Goal: Task Accomplishment & Management: Manage account settings

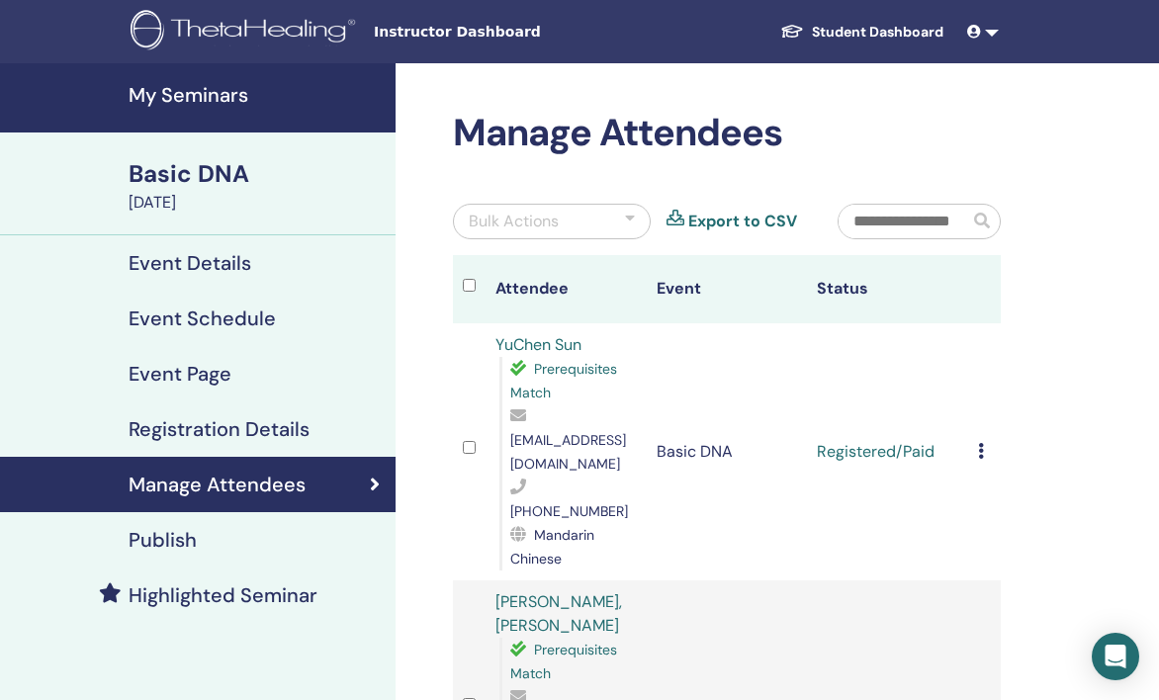
click at [217, 96] on h4 "My Seminars" at bounding box center [256, 95] width 255 height 24
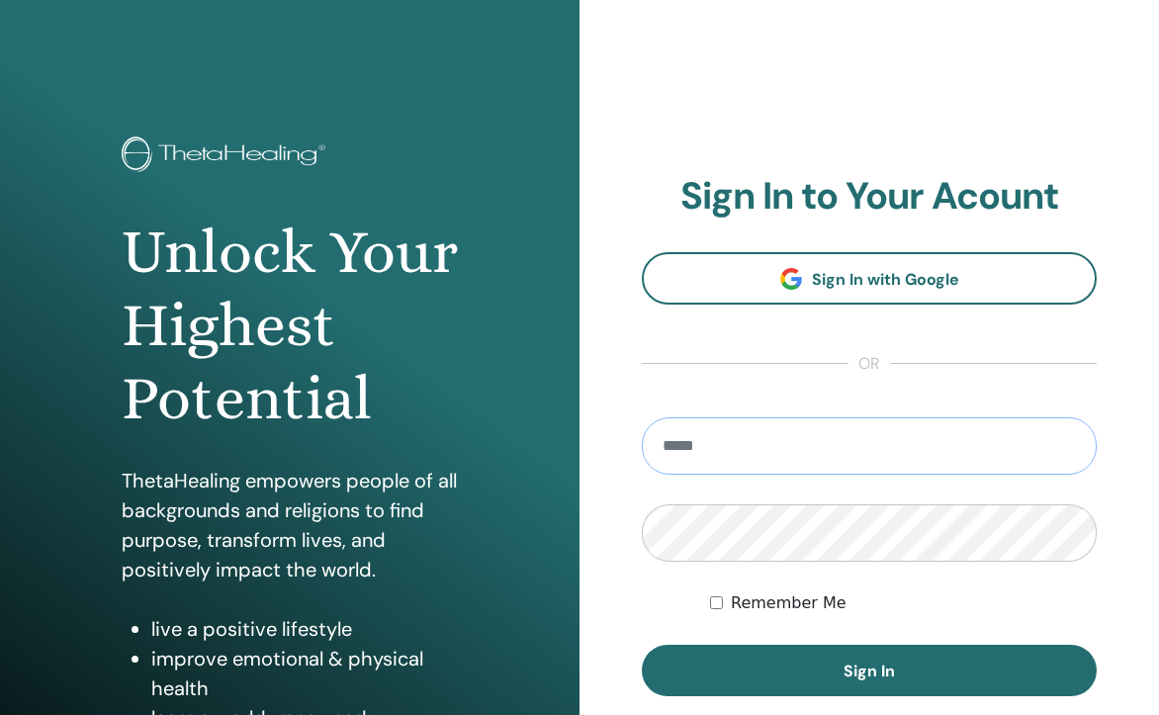
type input "**********"
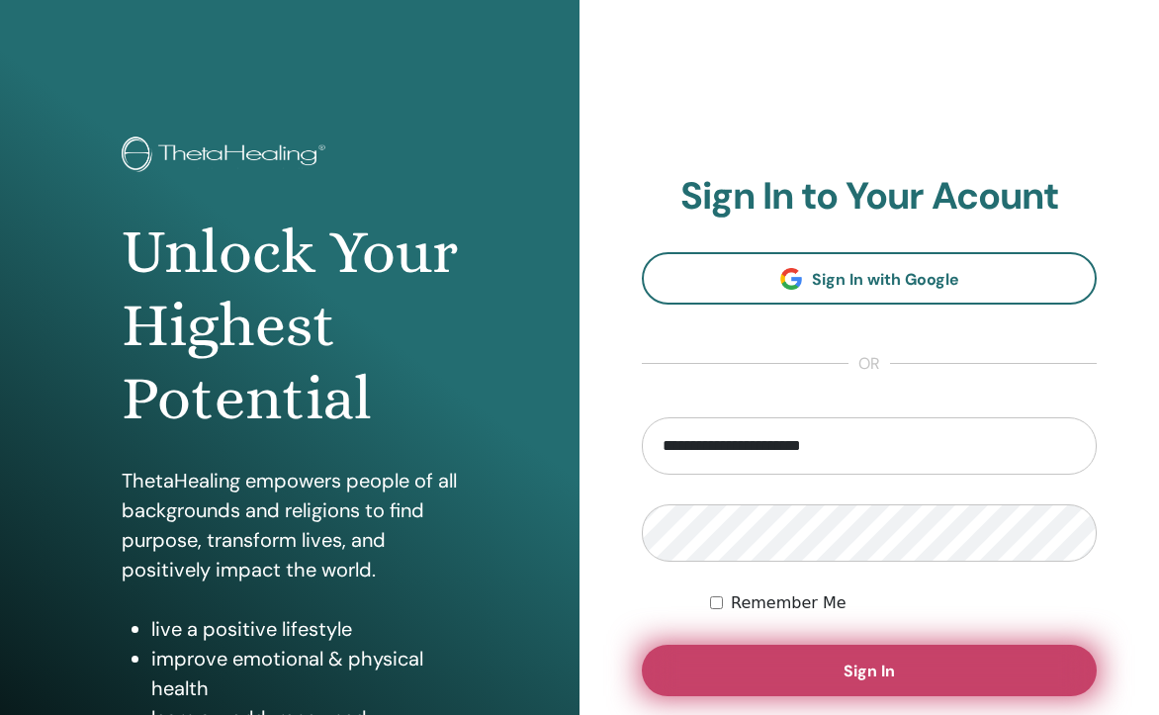
click at [1025, 654] on button "Sign In" at bounding box center [869, 670] width 455 height 51
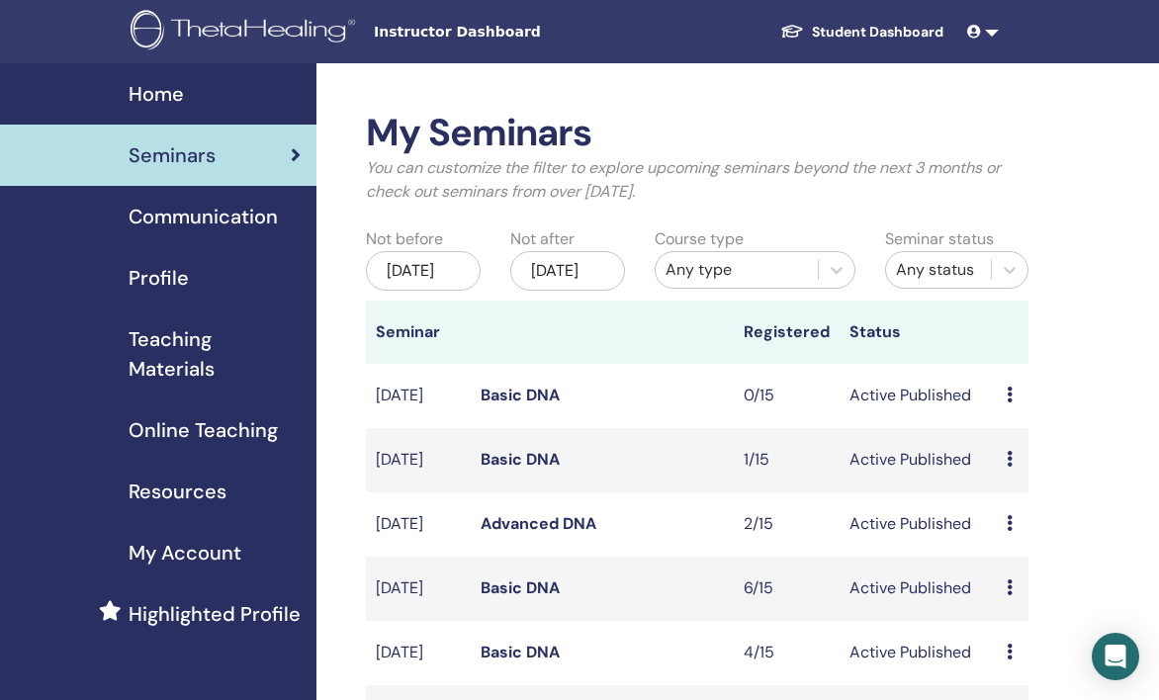
click at [526, 598] on link "Basic DNA" at bounding box center [519, 587] width 79 height 21
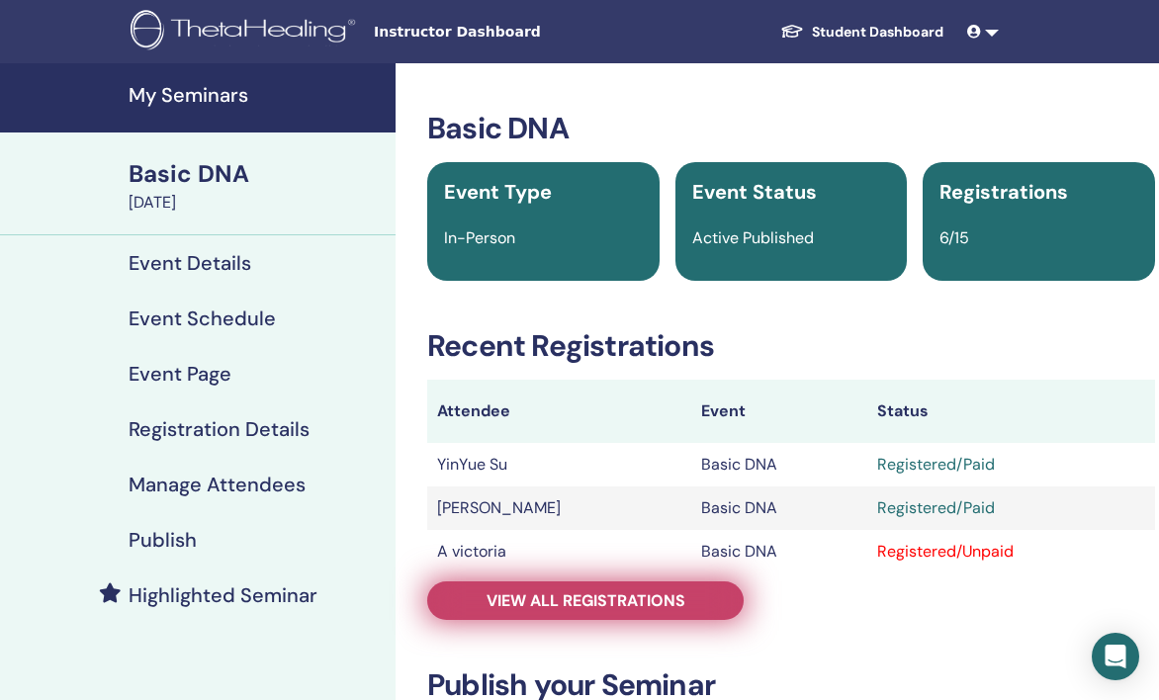
click at [654, 617] on link "View all registrations" at bounding box center [585, 600] width 316 height 39
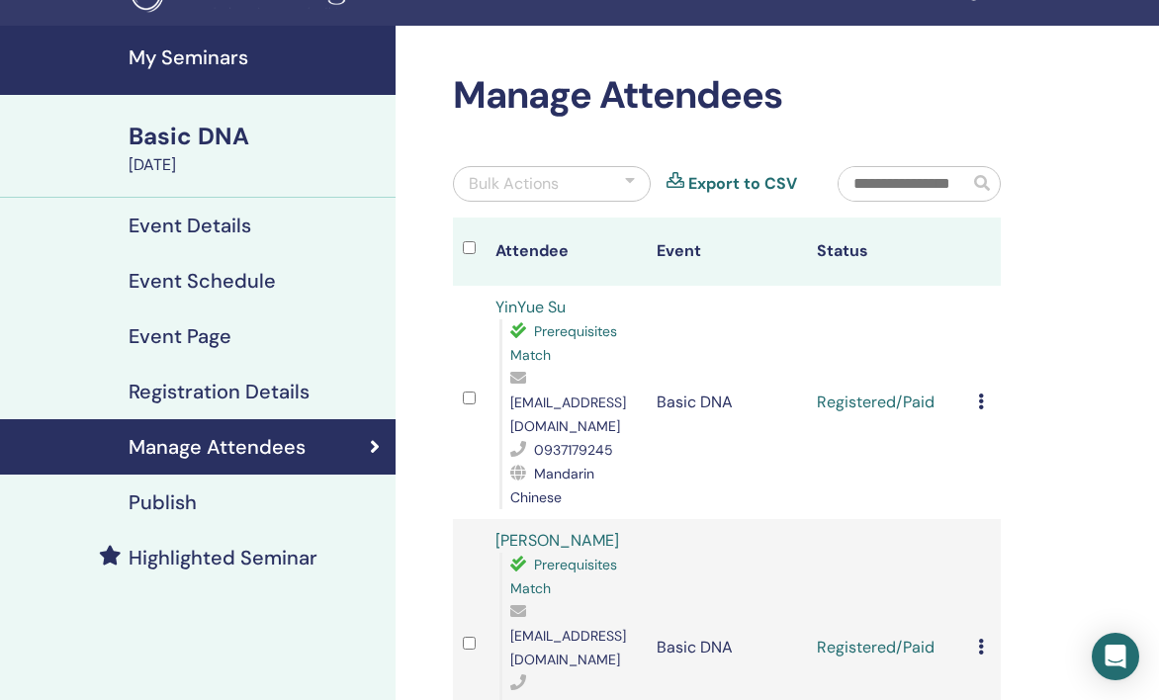
scroll to position [15, 0]
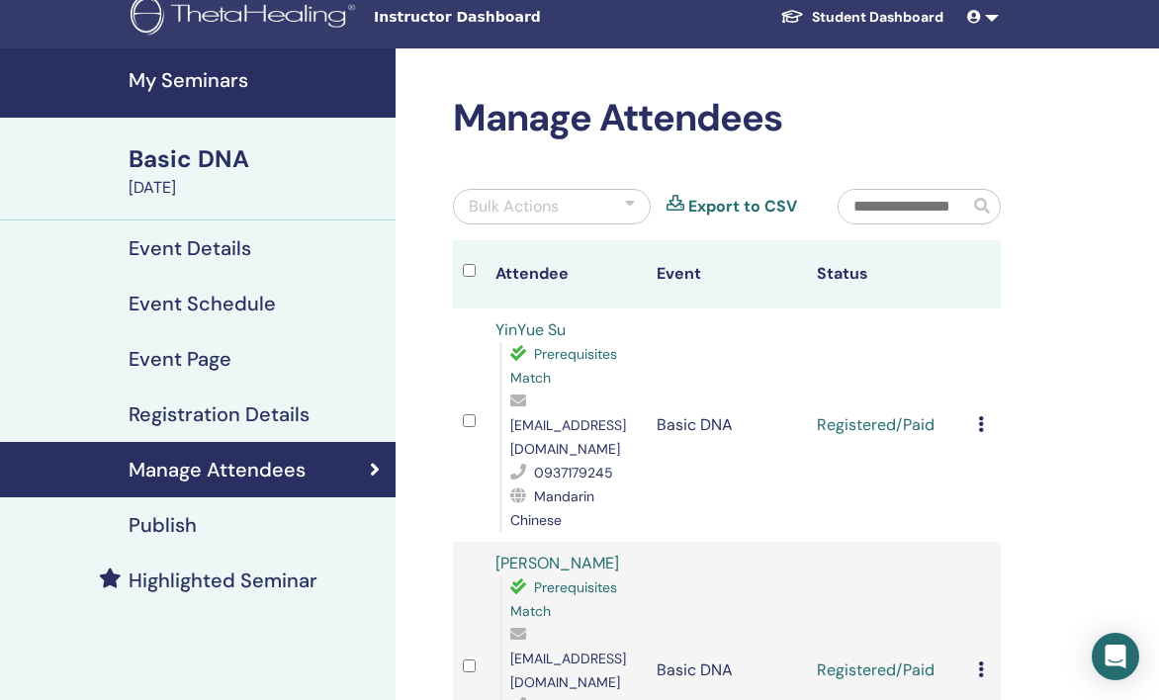
click at [237, 179] on div "[DATE]" at bounding box center [256, 188] width 255 height 24
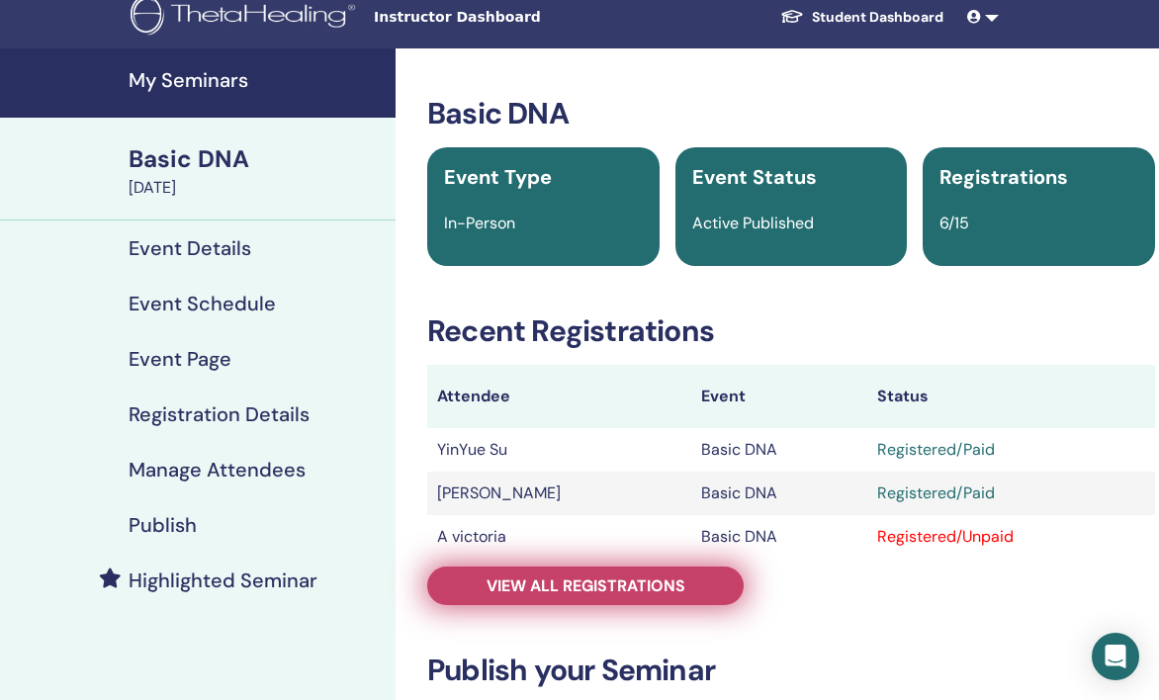
click at [654, 592] on span "View all registrations" at bounding box center [585, 585] width 199 height 21
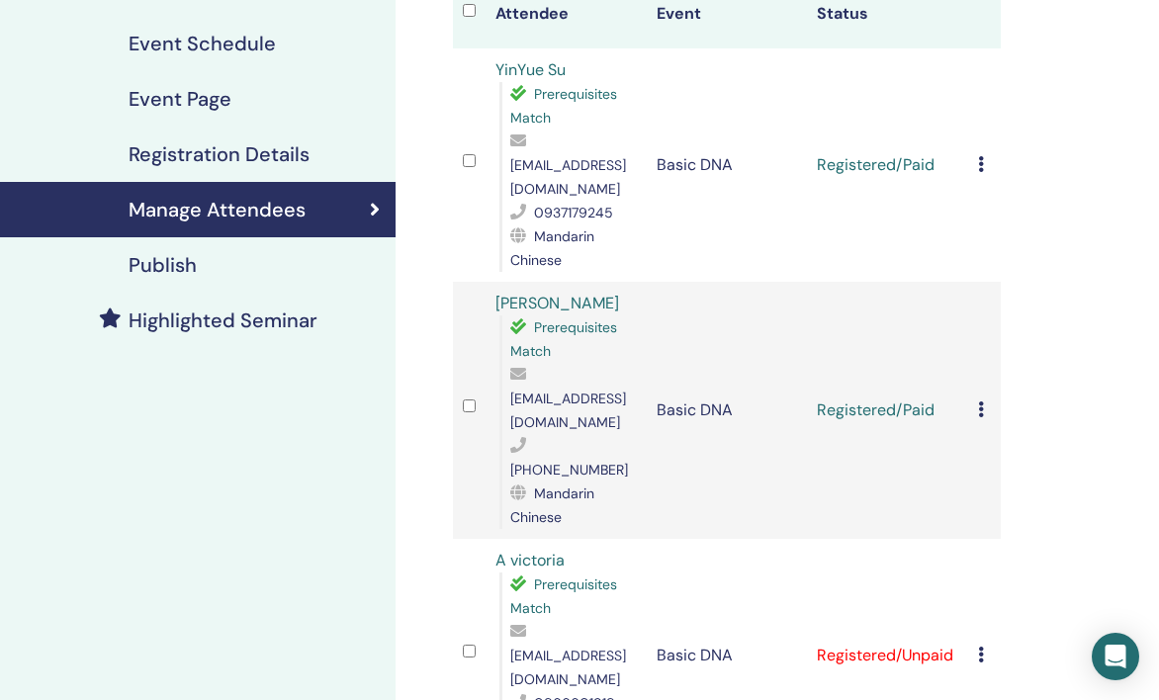
scroll to position [269, 0]
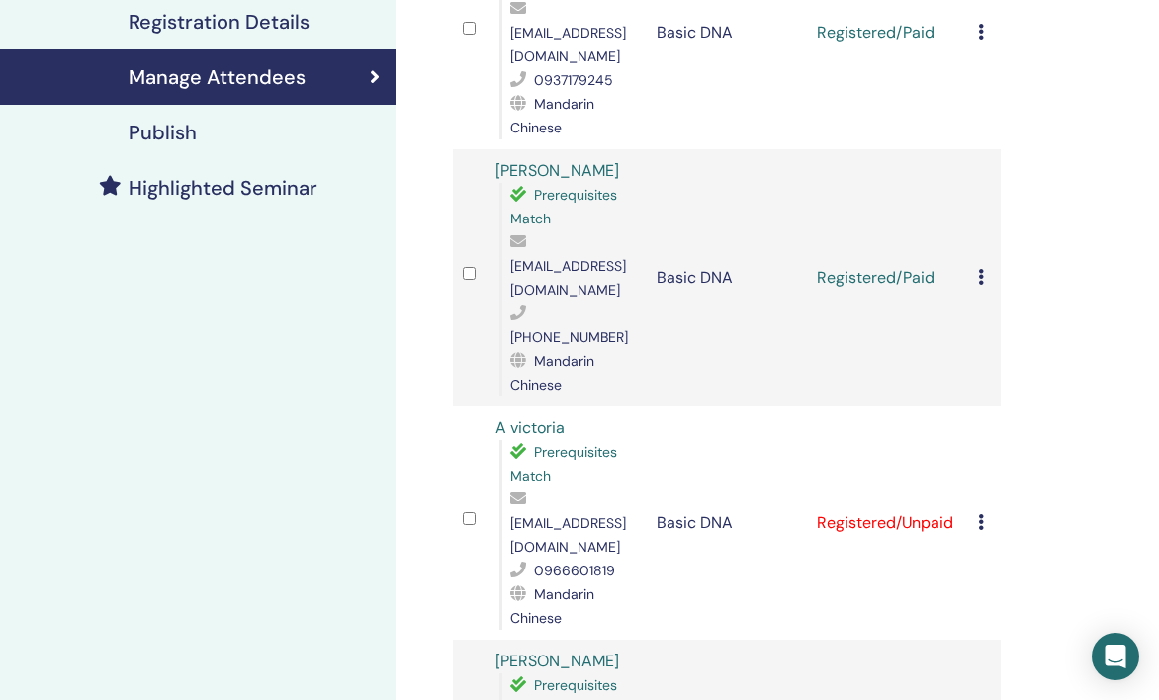
scroll to position [408, 0]
click at [987, 510] on div "Cancel Registration Do not auto-certify Mark as Paid Mark as Unpaid Mark as Abs…" at bounding box center [984, 522] width 13 height 24
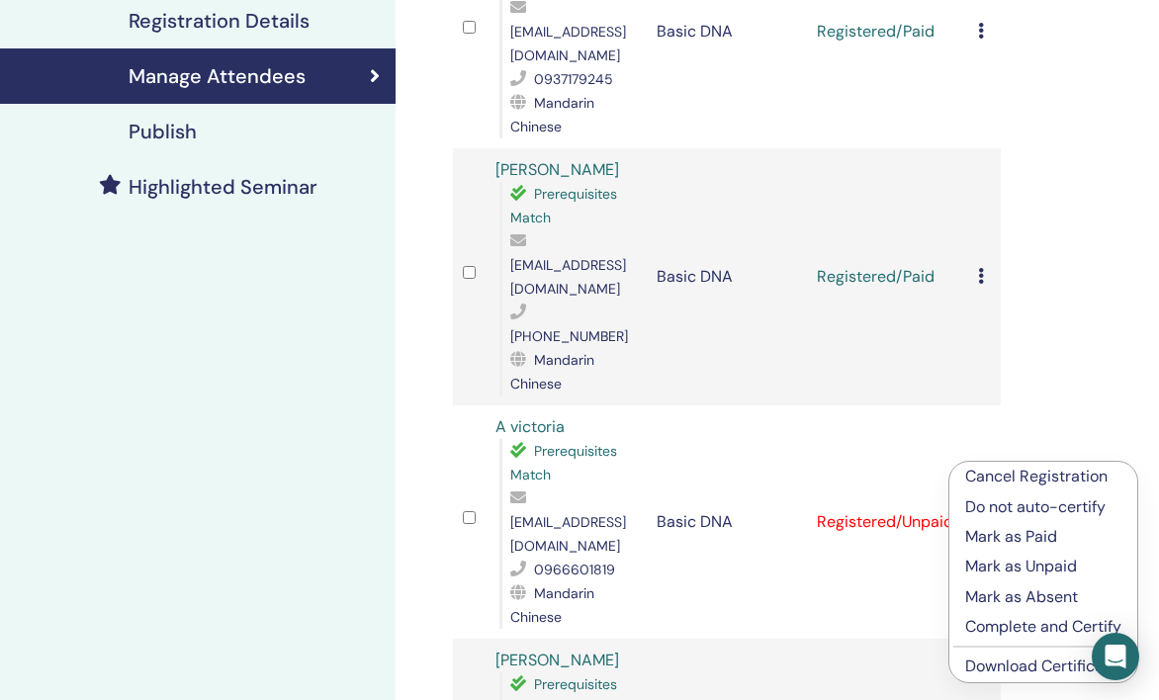
click at [999, 545] on p "Mark as Paid" at bounding box center [1043, 537] width 156 height 24
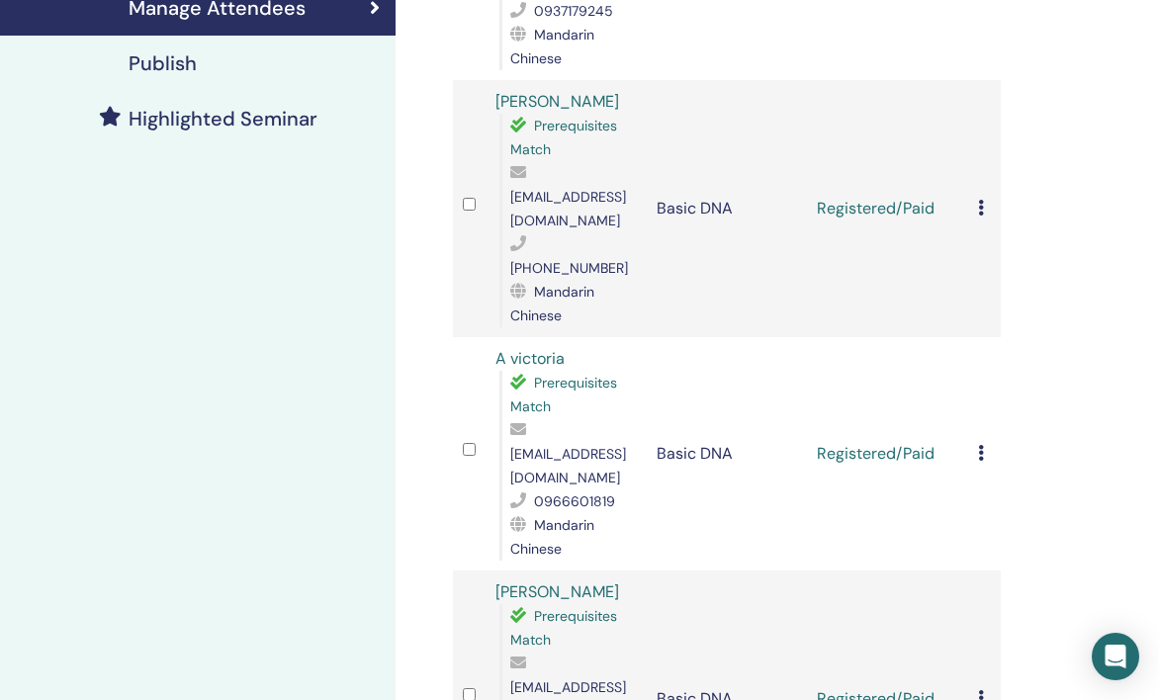
scroll to position [506, 0]
